Goal: Navigation & Orientation: Go to known website

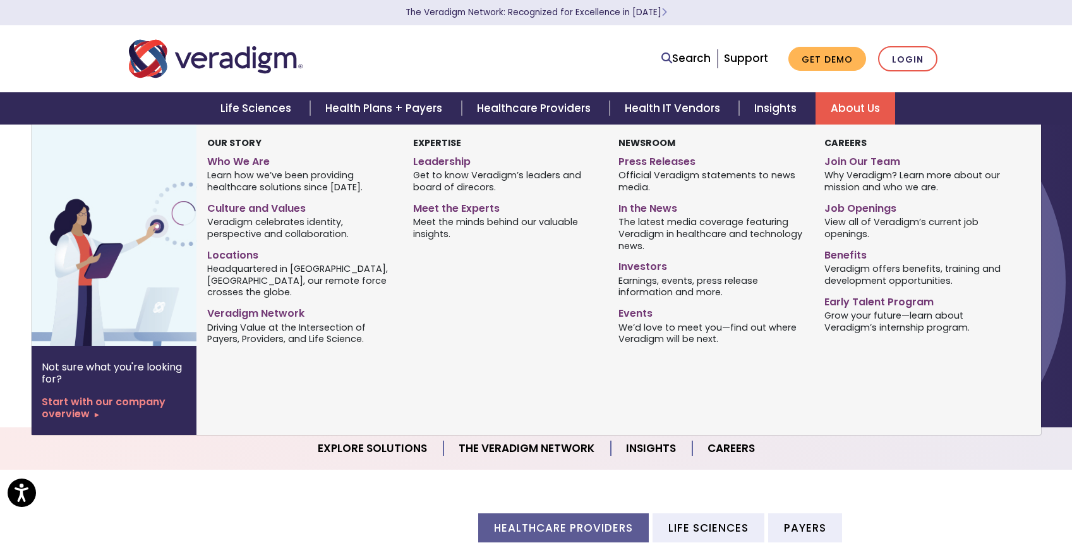
click at [868, 107] on link "About Us" at bounding box center [856, 108] width 80 height 32
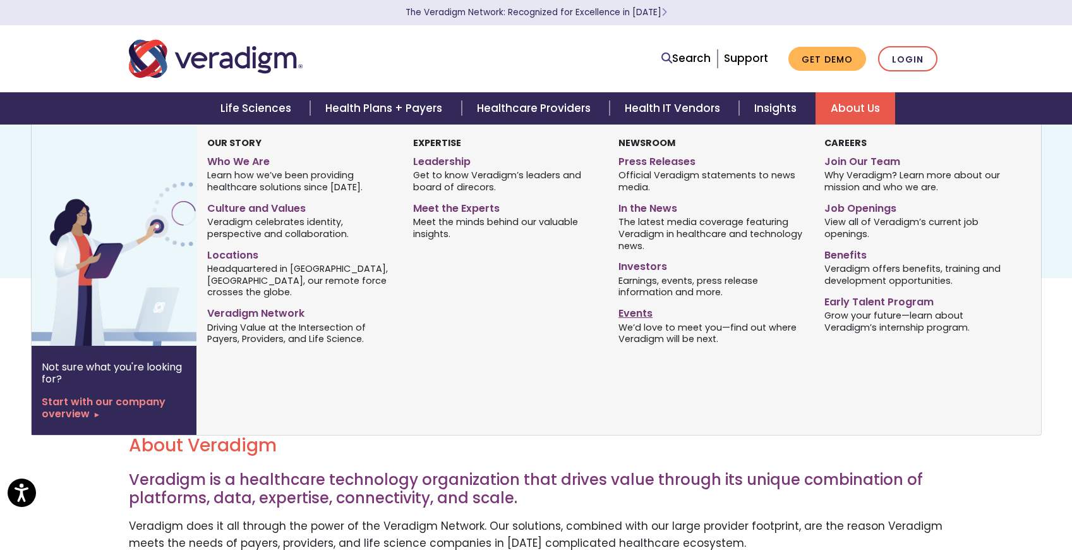
click at [630, 315] on link "Events" at bounding box center [711, 311] width 186 height 18
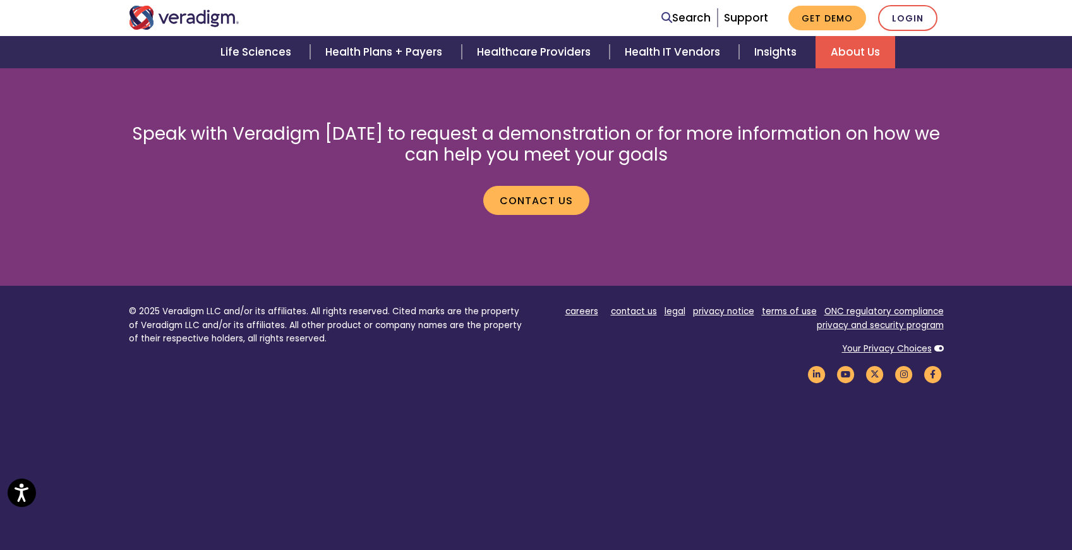
scroll to position [623, 0]
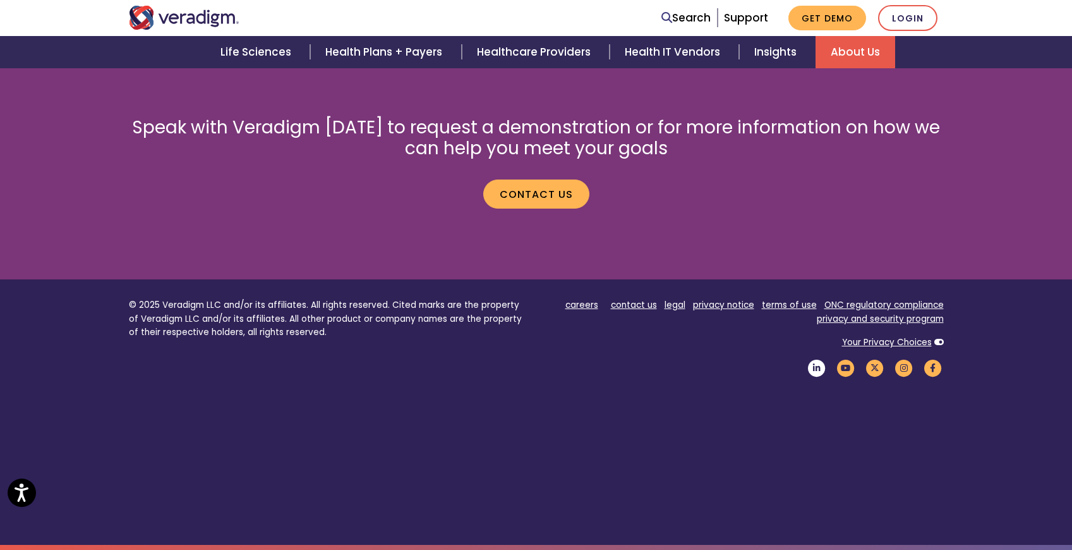
click at [822, 369] on icon "Veradigm LinkedIn Link" at bounding box center [816, 367] width 21 height 17
